Goal: Check status: Check status

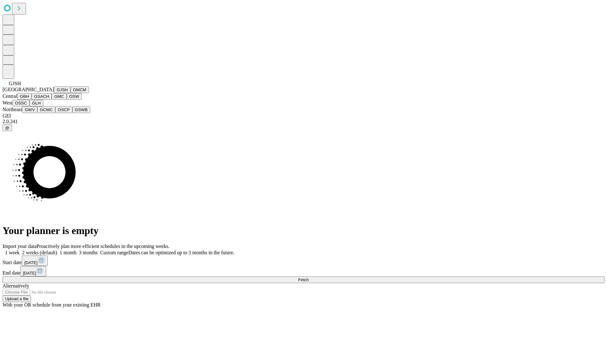
click at [54, 93] on button "GJSH" at bounding box center [62, 89] width 16 height 7
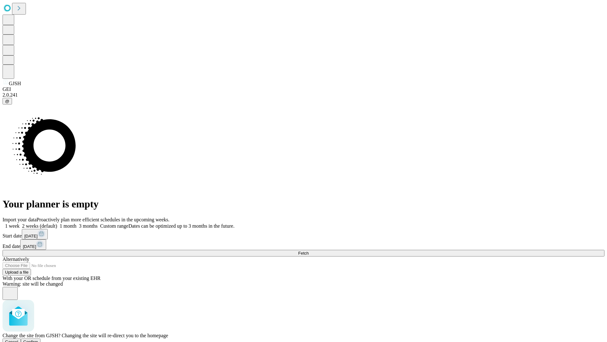
click at [38, 339] on span "Confirm" at bounding box center [30, 341] width 15 height 5
click at [20, 223] on label "1 week" at bounding box center [11, 225] width 17 height 5
click at [309, 251] on span "Fetch" at bounding box center [303, 253] width 10 height 5
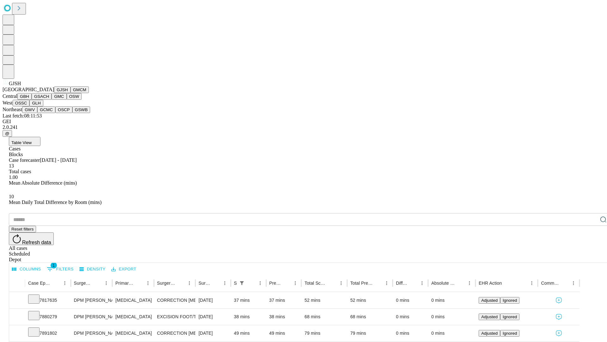
click at [71, 93] on button "GMCM" at bounding box center [80, 89] width 18 height 7
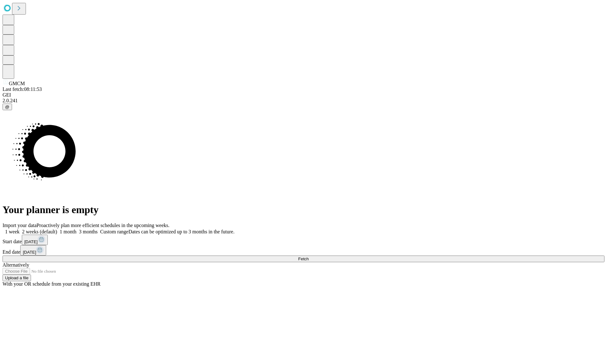
click at [20, 229] on label "1 week" at bounding box center [11, 231] width 17 height 5
click at [309, 256] on span "Fetch" at bounding box center [303, 258] width 10 height 5
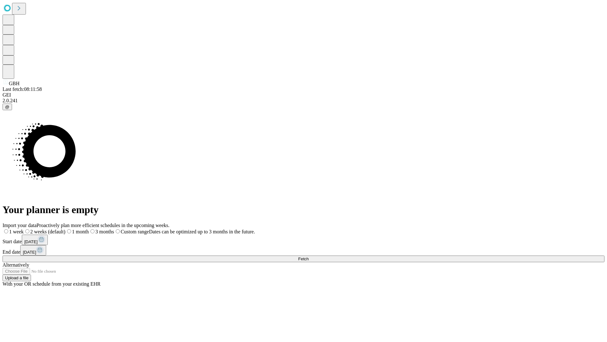
click at [24, 229] on label "1 week" at bounding box center [13, 231] width 21 height 5
click at [309, 256] on span "Fetch" at bounding box center [303, 258] width 10 height 5
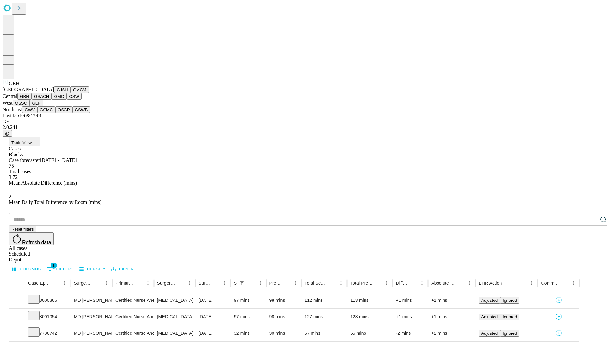
click at [49, 100] on button "GSACH" at bounding box center [42, 96] width 20 height 7
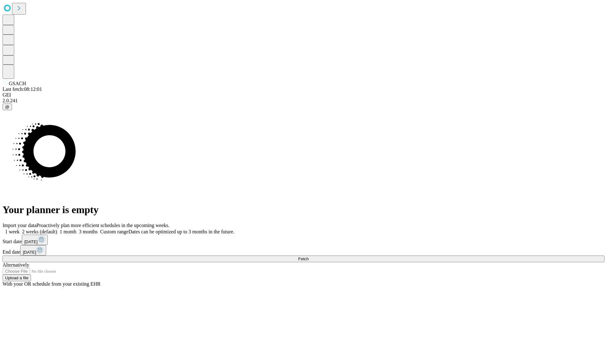
click at [20, 229] on label "1 week" at bounding box center [11, 231] width 17 height 5
click at [309, 256] on span "Fetch" at bounding box center [303, 258] width 10 height 5
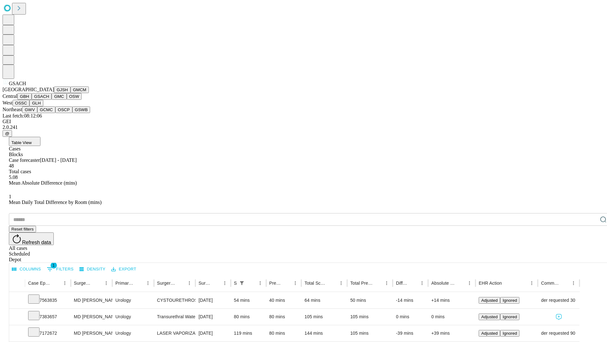
click at [52, 100] on button "GMC" at bounding box center [59, 96] width 15 height 7
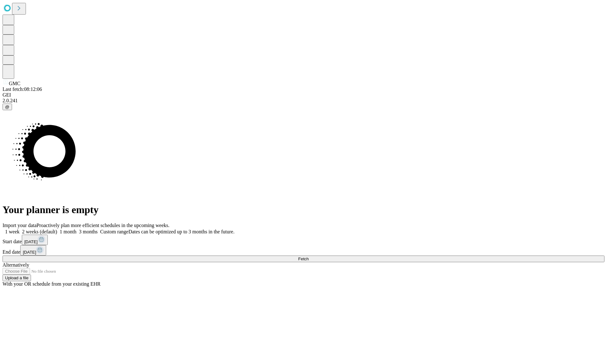
click at [20, 229] on label "1 week" at bounding box center [11, 231] width 17 height 5
click at [309, 256] on span "Fetch" at bounding box center [303, 258] width 10 height 5
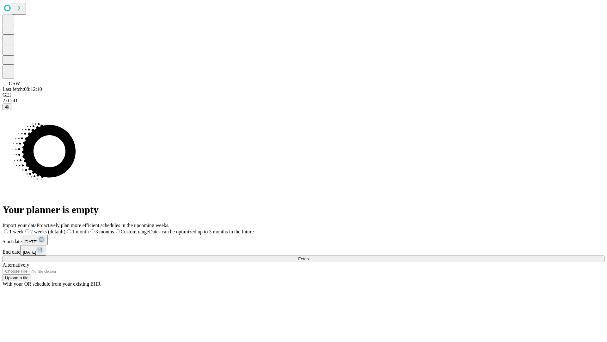
click at [24, 229] on label "1 week" at bounding box center [13, 231] width 21 height 5
click at [309, 256] on span "Fetch" at bounding box center [303, 258] width 10 height 5
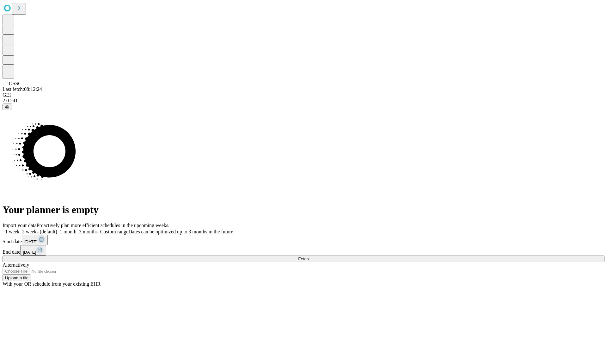
click at [20, 229] on label "1 week" at bounding box center [11, 231] width 17 height 5
click at [309, 256] on span "Fetch" at bounding box center [303, 258] width 10 height 5
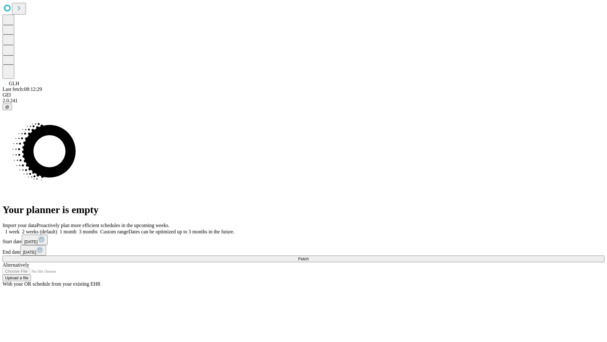
click at [309, 256] on span "Fetch" at bounding box center [303, 258] width 10 height 5
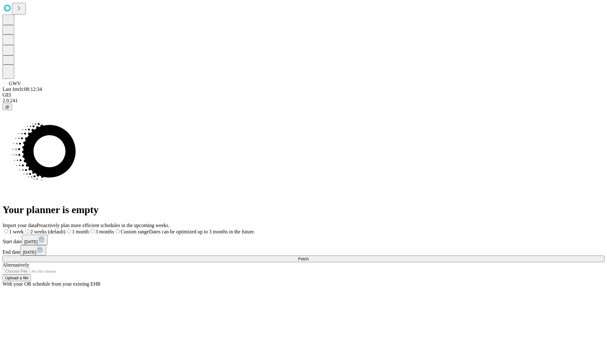
click at [24, 229] on label "1 week" at bounding box center [13, 231] width 21 height 5
click at [309, 256] on span "Fetch" at bounding box center [303, 258] width 10 height 5
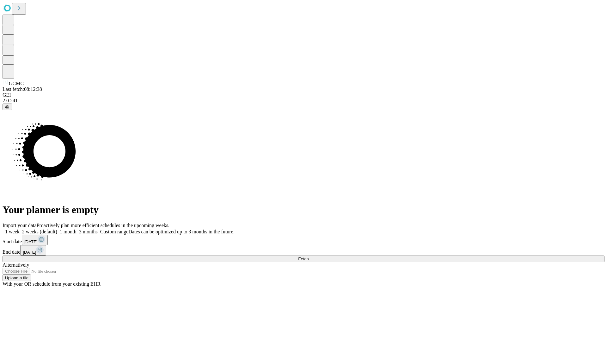
click at [20, 229] on label "1 week" at bounding box center [11, 231] width 17 height 5
click at [309, 256] on span "Fetch" at bounding box center [303, 258] width 10 height 5
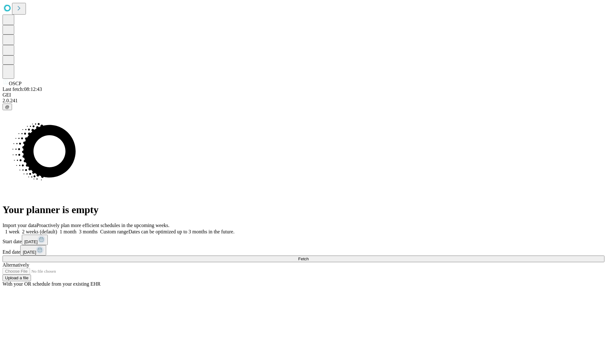
click at [20, 229] on label "1 week" at bounding box center [11, 231] width 17 height 5
click at [309, 256] on span "Fetch" at bounding box center [303, 258] width 10 height 5
